Goal: Find specific page/section: Find specific page/section

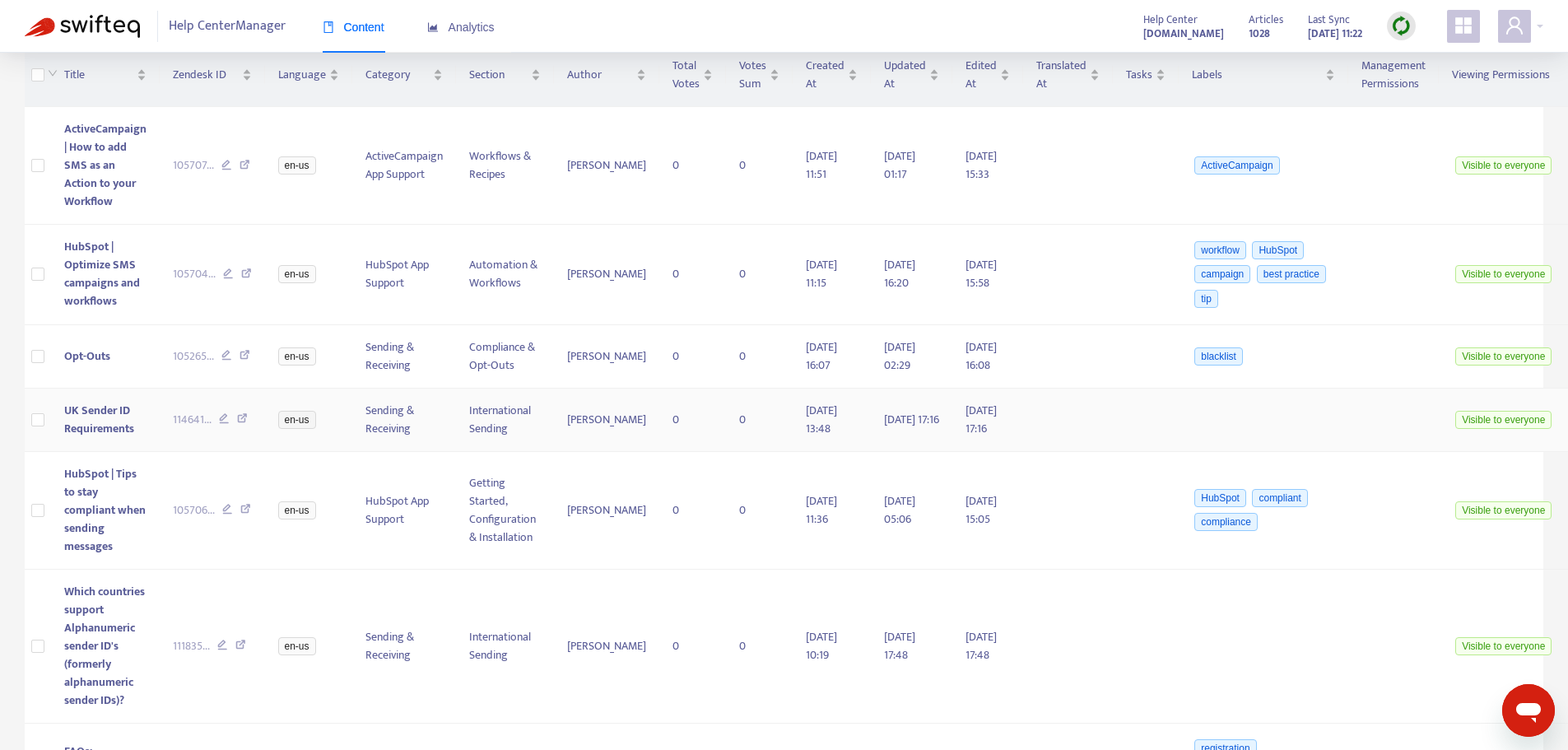
scroll to position [460, 0]
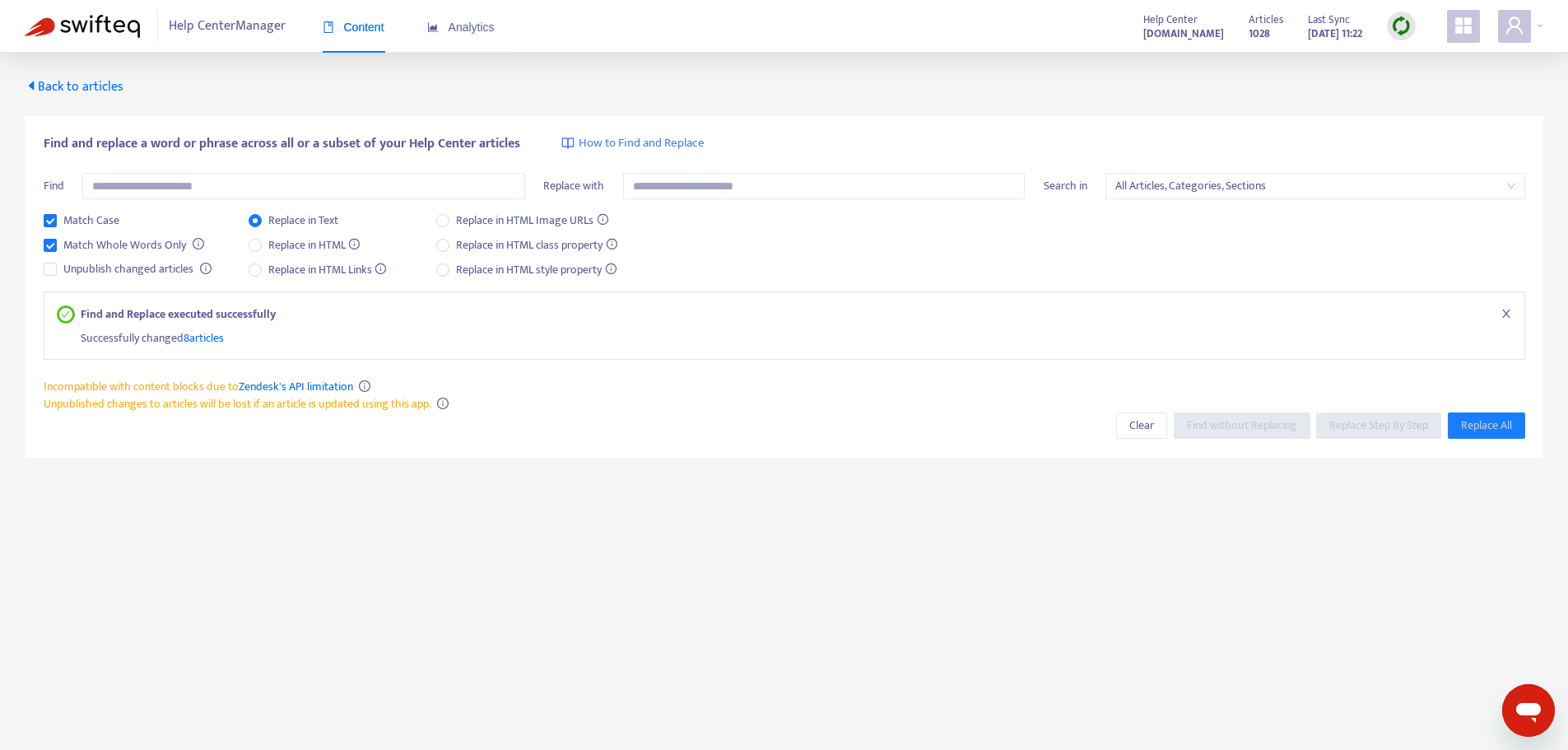
click at [52, 97] on span "Back to articles" at bounding box center [74, 87] width 98 height 22
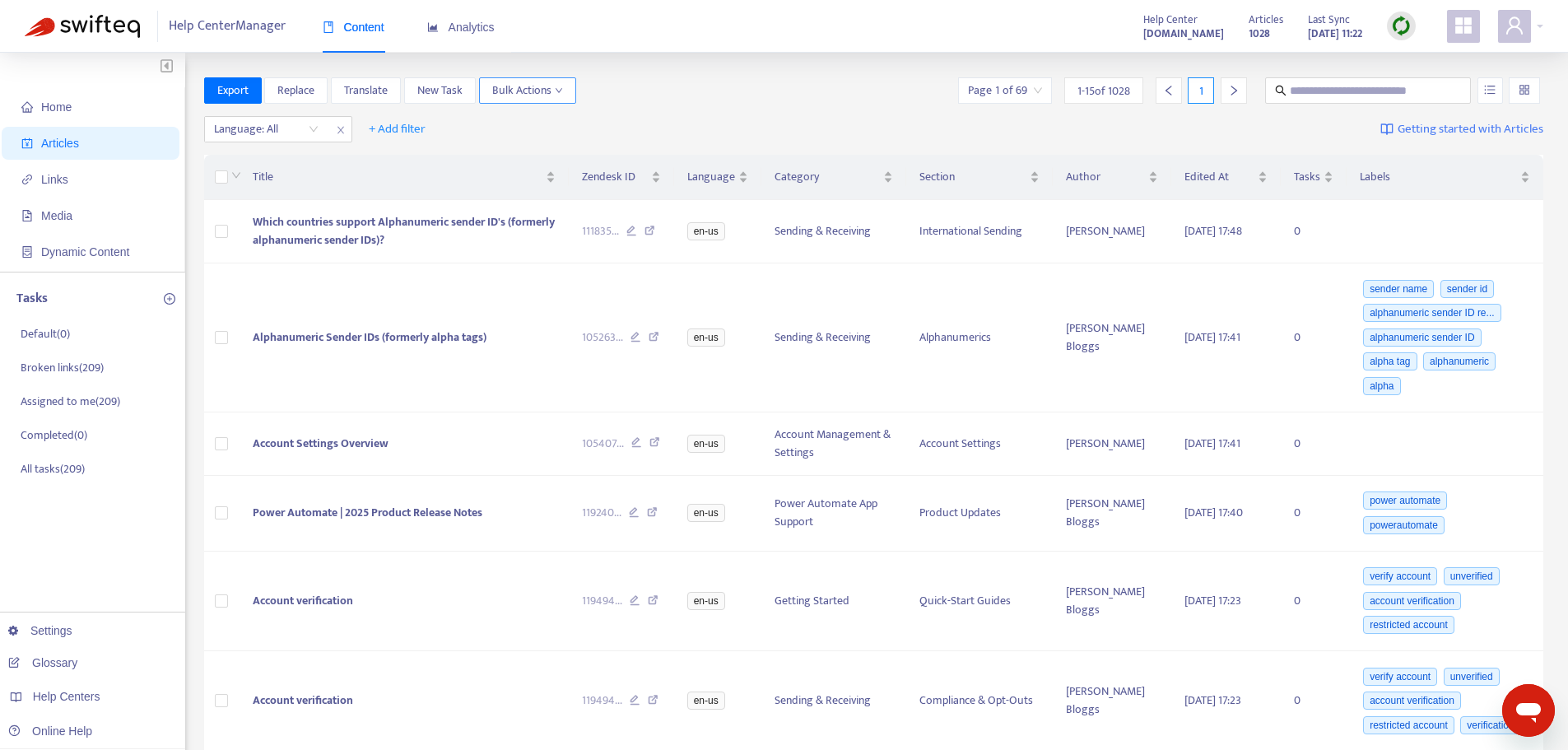
click at [550, 91] on span "Bulk Actions" at bounding box center [527, 91] width 71 height 18
click at [703, 116] on div "Language: All + Add filter Getting started with Articles" at bounding box center [874, 130] width 1340 height 39
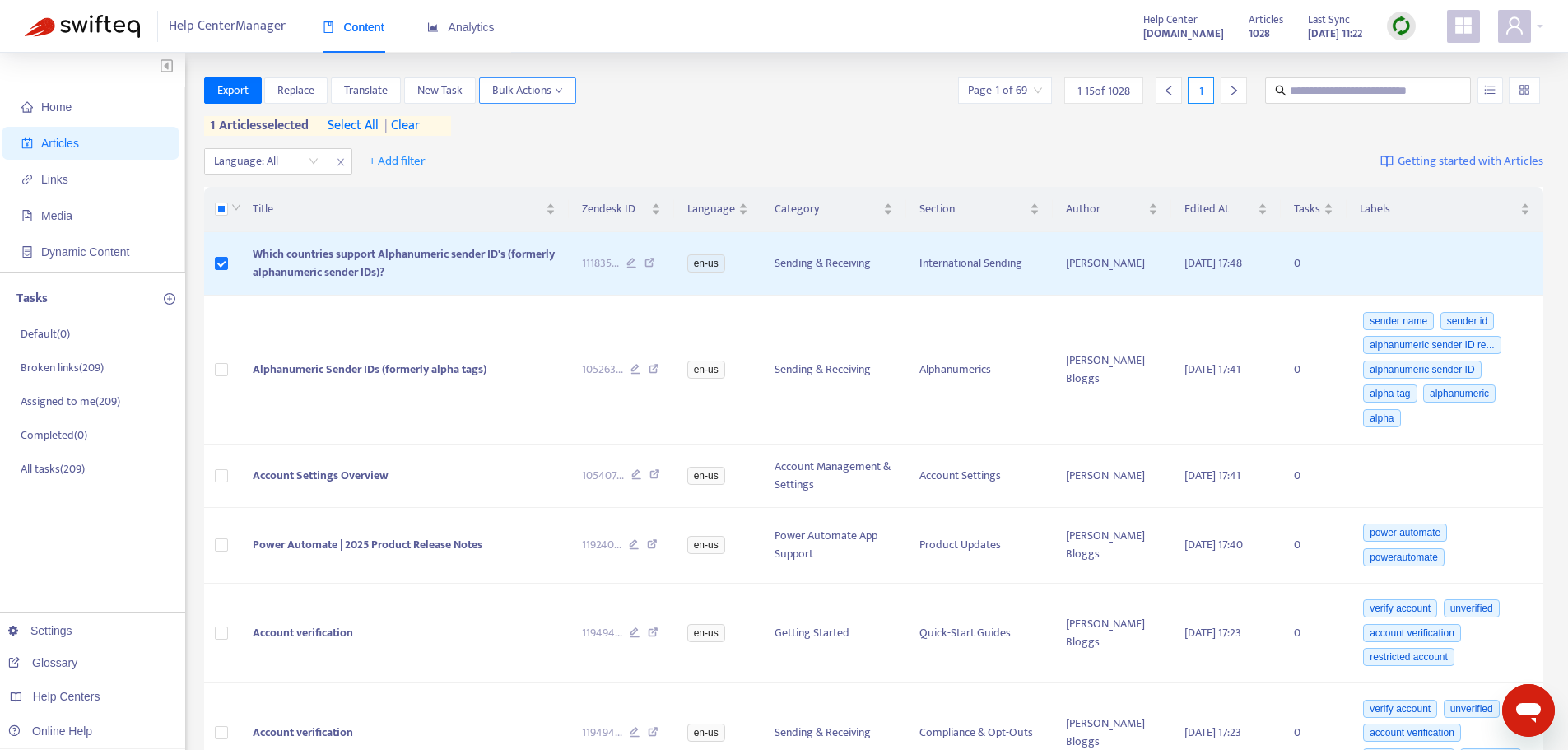
click at [559, 98] on span "Bulk Actions" at bounding box center [527, 91] width 71 height 18
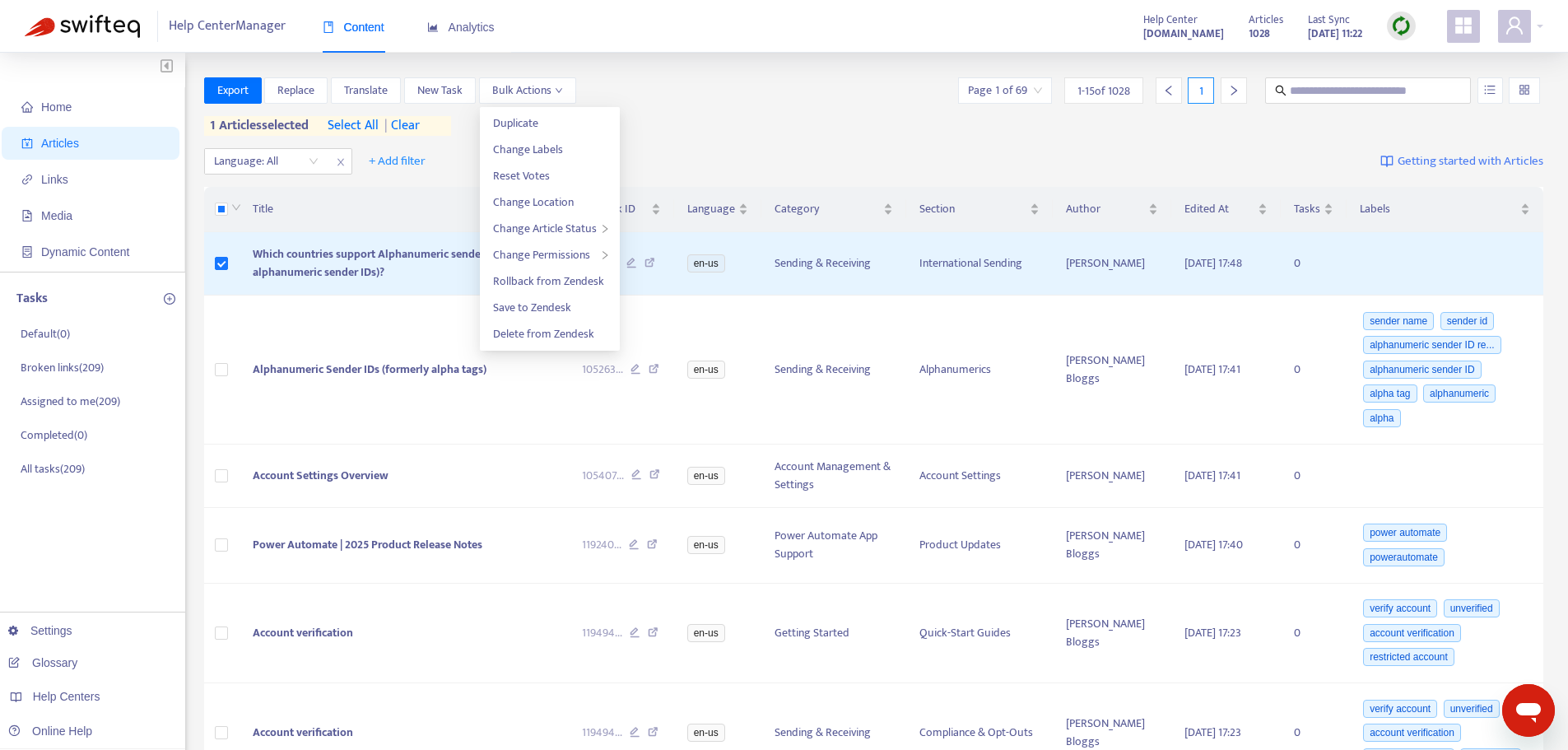
click at [681, 150] on div "Language: All + Add filter Getting started with Articles" at bounding box center [874, 162] width 1340 height 39
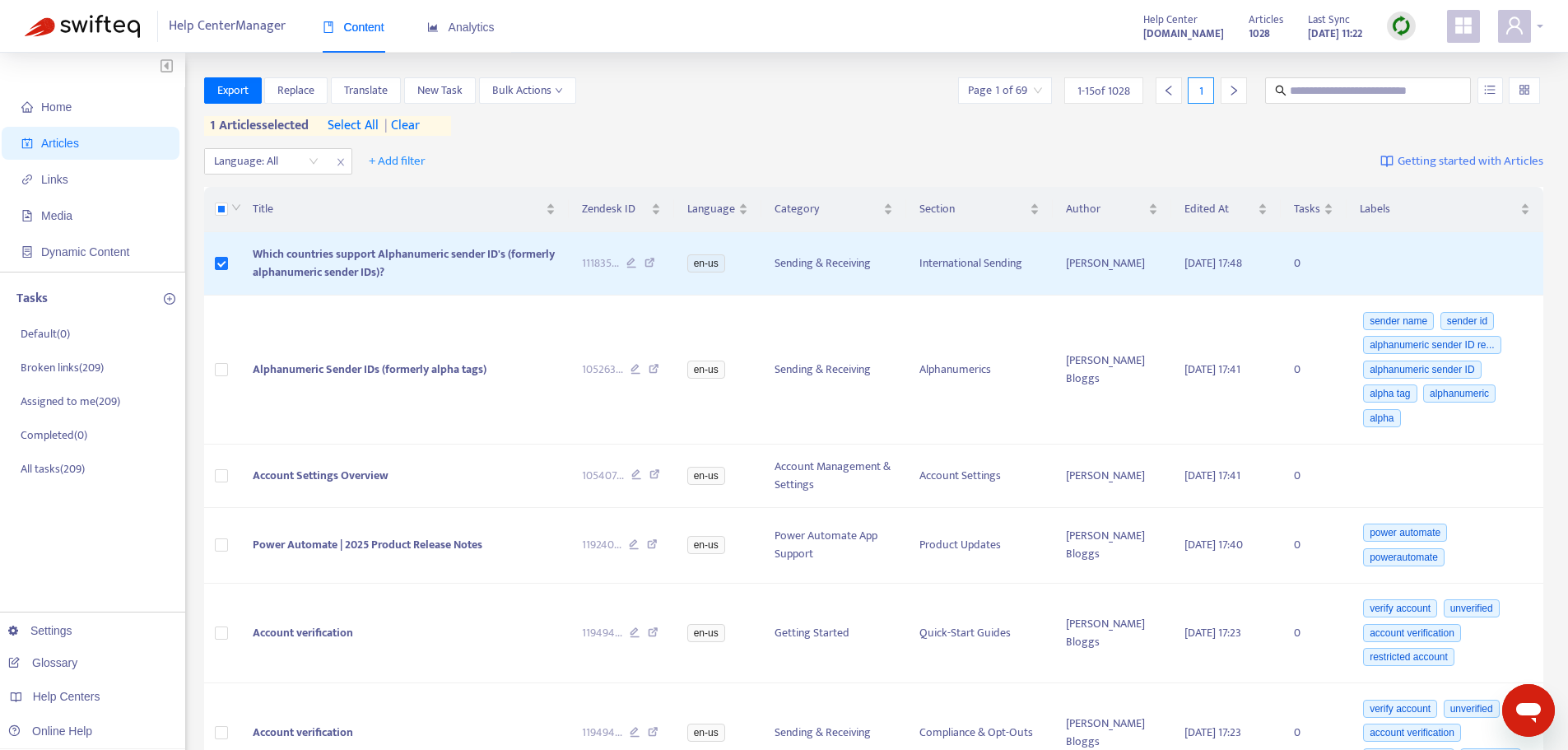
click at [1538, 27] on div at bounding box center [1520, 27] width 45 height 33
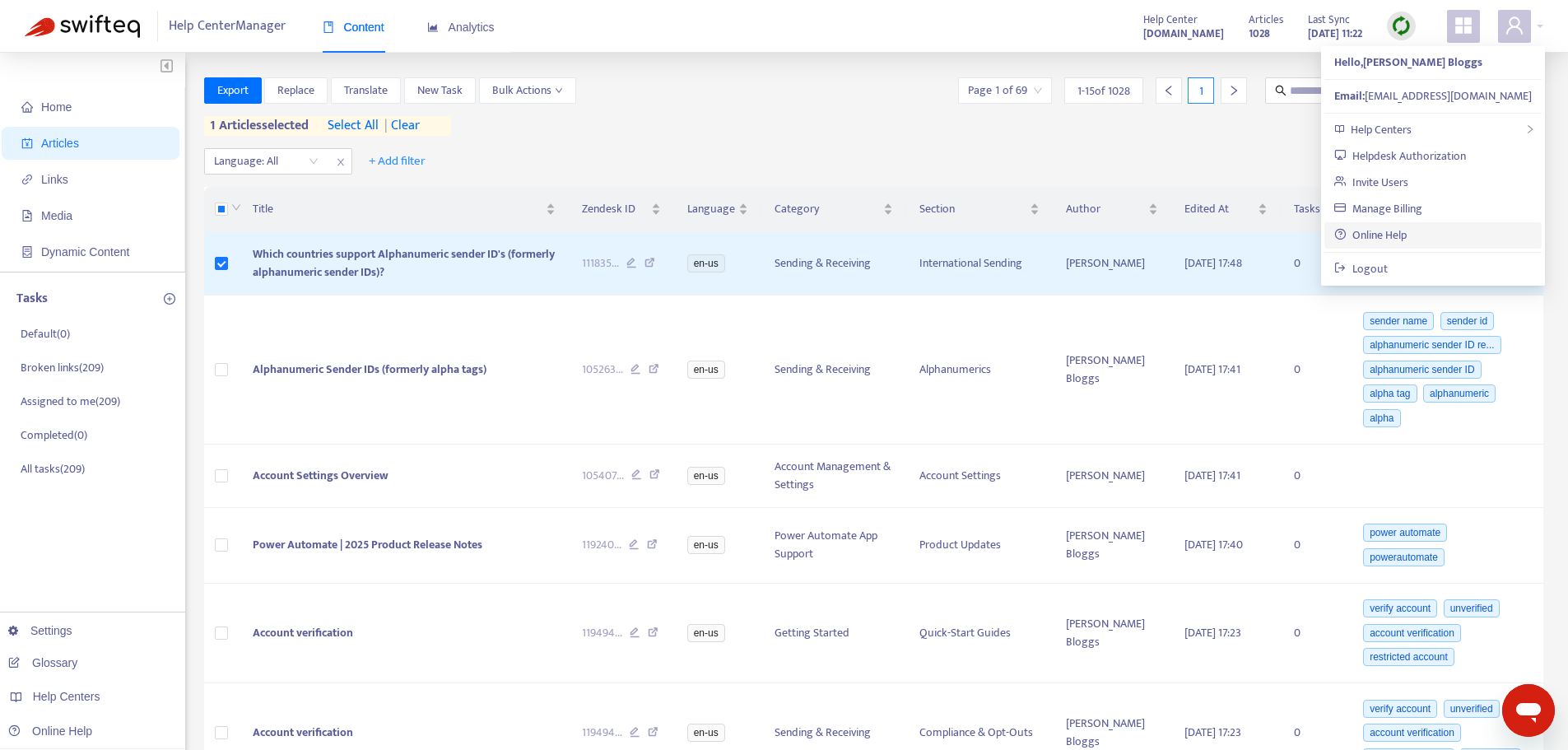
click at [1368, 235] on link "Online Help" at bounding box center [1370, 235] width 73 height 19
